Goal: Task Accomplishment & Management: Manage account settings

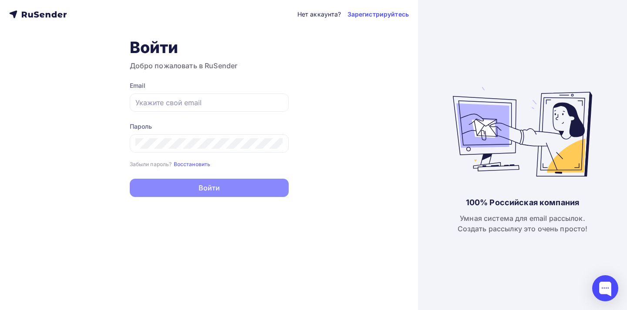
click at [257, 114] on form "Email Пароль Забыли пароль? Восстановить Забыли пароль? Восстановить Войти Нет …" at bounding box center [209, 139] width 159 height 116
click at [258, 110] on div at bounding box center [209, 103] width 159 height 18
click at [250, 105] on input "text" at bounding box center [209, 103] width 148 height 10
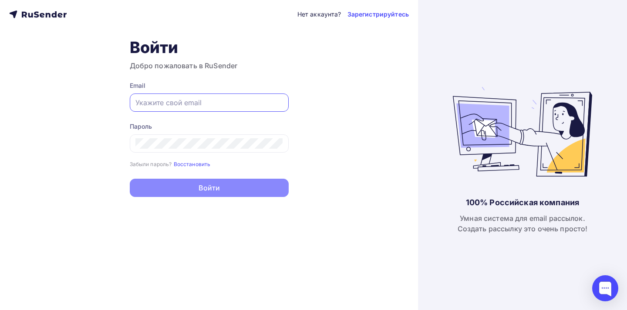
click at [250, 105] on input "text" at bounding box center [209, 103] width 148 height 10
click at [405, 62] on div "Нет аккаунта? Зарегистрируйтесь Войти Добро пожаловать в RuSender Email Пароль …" at bounding box center [209, 155] width 418 height 310
